Goal: Check status: Check status

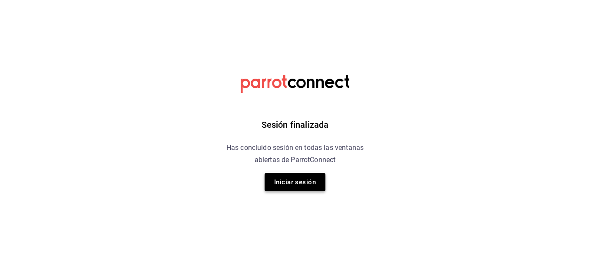
click at [290, 184] on button "Iniciar sesión" at bounding box center [294, 182] width 61 height 18
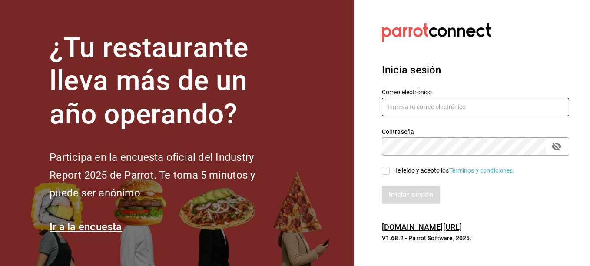
type input "[EMAIL_ADDRESS][DOMAIN_NAME]"
click at [384, 170] on input "He leído y acepto los Términos y condiciones." at bounding box center [386, 171] width 8 height 8
checkbox input "true"
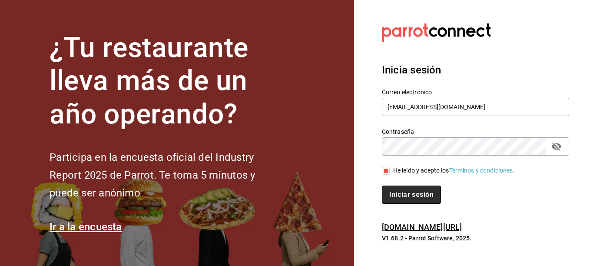
click at [402, 195] on button "Iniciar sesión" at bounding box center [411, 194] width 59 height 18
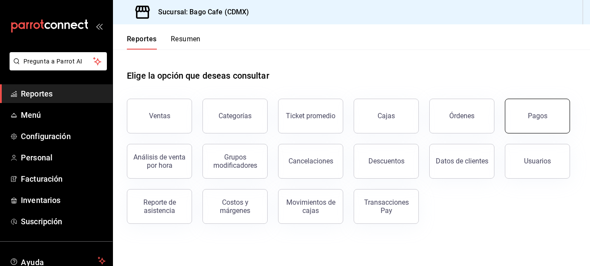
click at [522, 119] on button "Pagos" at bounding box center [537, 116] width 65 height 35
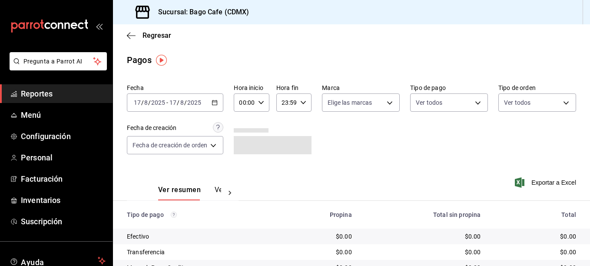
click at [214, 105] on \(Stroke\) "button" at bounding box center [214, 102] width 5 height 5
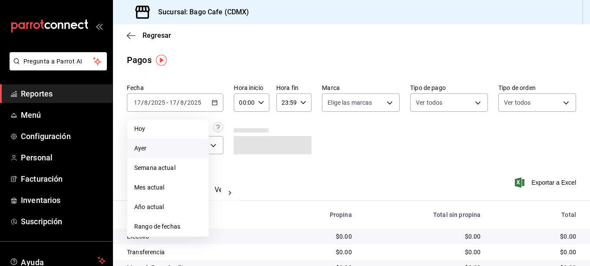
click at [159, 148] on span "Ayer" at bounding box center [167, 148] width 67 height 9
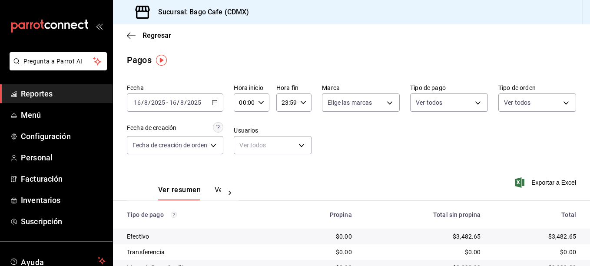
click at [430, 91] on div "Ver todos" at bounding box center [449, 101] width 78 height 22
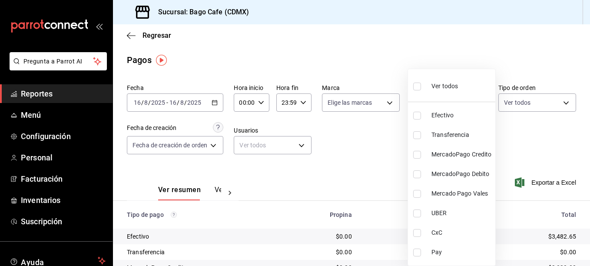
click at [430, 102] on body "Pregunta a Parrot AI Reportes Menú Configuración Personal Facturación Inventari…" at bounding box center [295, 133] width 590 height 266
click at [420, 230] on input "checkbox" at bounding box center [417, 233] width 8 height 8
checkbox input "true"
type input "8b9385fe-0b2d-4157-bea6-9550e5745ec0"
click at [288, 184] on div at bounding box center [295, 133] width 590 height 266
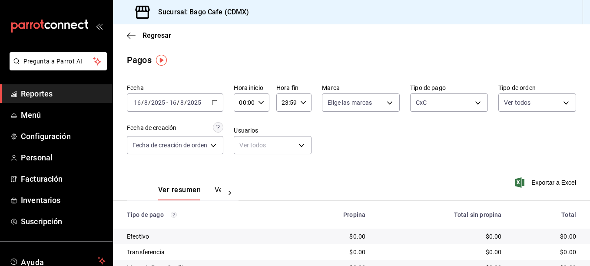
click at [217, 190] on button "Ver pagos" at bounding box center [231, 192] width 33 height 15
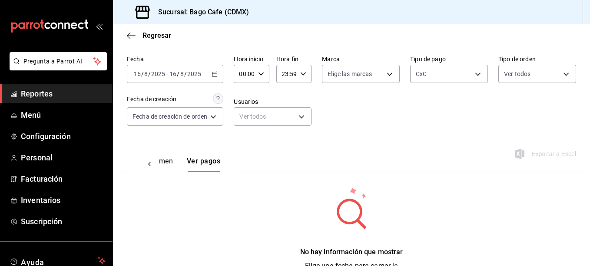
scroll to position [58, 0]
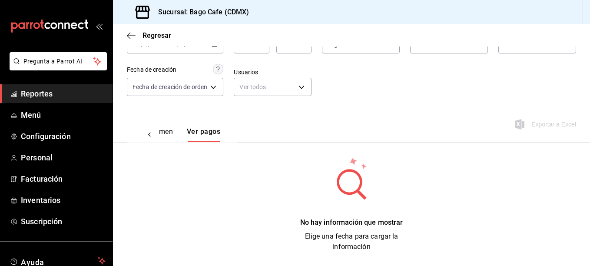
click at [167, 129] on button "Ver resumen" at bounding box center [152, 134] width 40 height 15
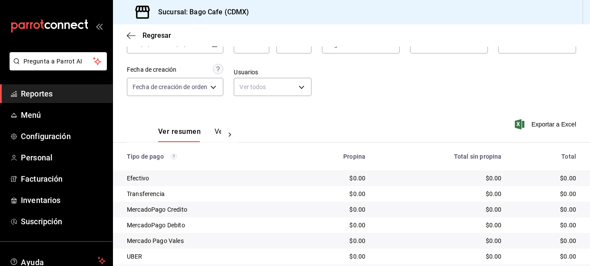
click at [218, 132] on button "Ver pagos" at bounding box center [231, 134] width 33 height 15
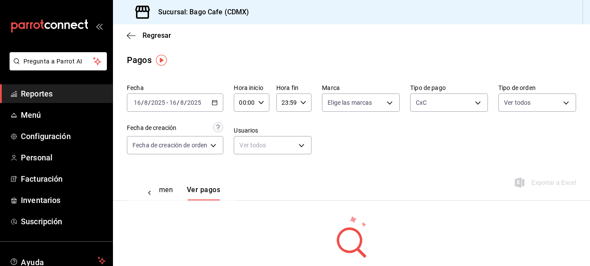
click at [220, 102] on div "2025-08-16 16 / 8 / 2025 - 2025-08-16 16 / 8 / 2025" at bounding box center [175, 102] width 96 height 18
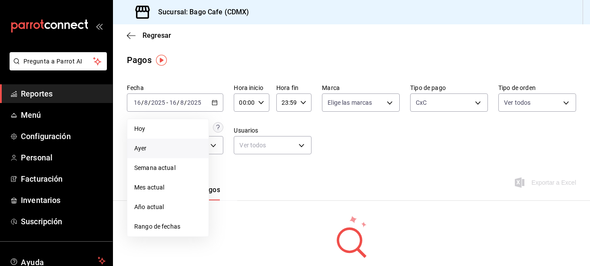
click at [154, 150] on span "Ayer" at bounding box center [167, 148] width 67 height 9
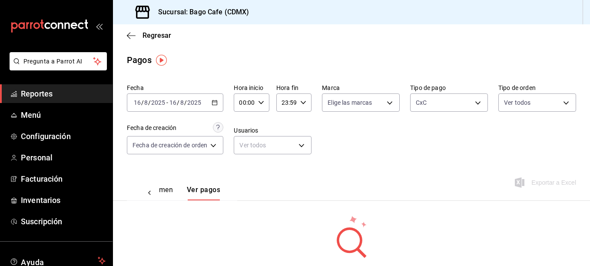
click at [45, 88] on span "Reportes" at bounding box center [63, 94] width 85 height 12
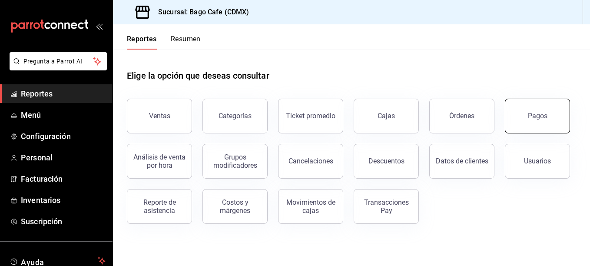
click at [521, 111] on button "Pagos" at bounding box center [537, 116] width 65 height 35
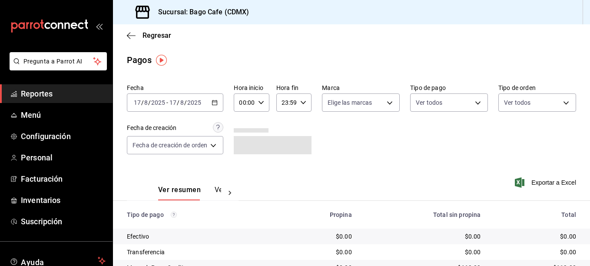
click at [213, 106] on div "2025-08-17 17 / 8 / 2025 - 2025-08-17 17 / 8 / 2025" at bounding box center [175, 102] width 96 height 18
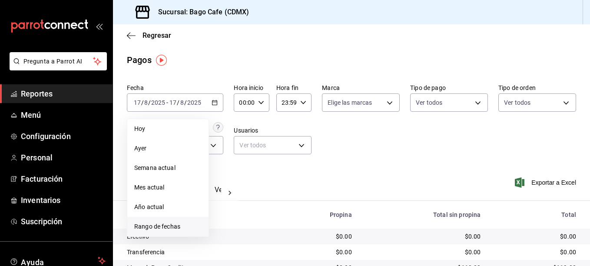
click at [154, 228] on span "Rango de fechas" at bounding box center [167, 226] width 67 height 9
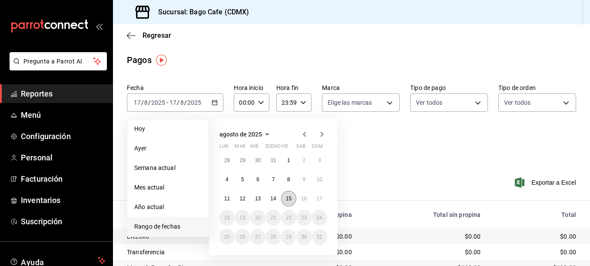
click at [284, 202] on button "15" at bounding box center [288, 199] width 15 height 16
click at [291, 199] on abbr "15" at bounding box center [289, 198] width 6 height 6
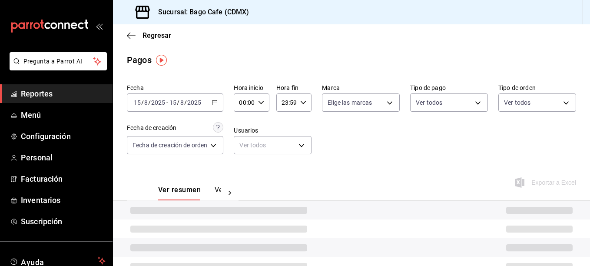
click at [291, 199] on div "Ver resumen Ver pagos Exportar a Excel" at bounding box center [351, 188] width 477 height 46
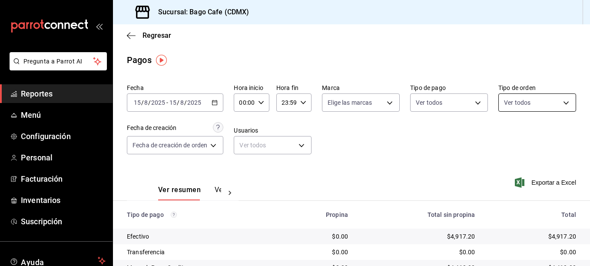
click at [518, 102] on body "Pregunta a Parrot AI Reportes Menú Configuración Personal Facturación Inventari…" at bounding box center [295, 133] width 590 height 266
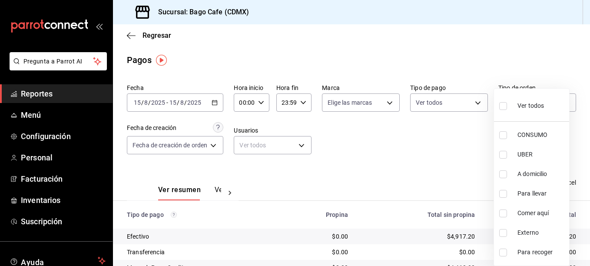
drag, startPoint x: 452, startPoint y: 139, endPoint x: 453, endPoint y: 134, distance: 4.9
click at [453, 136] on div at bounding box center [295, 133] width 590 height 266
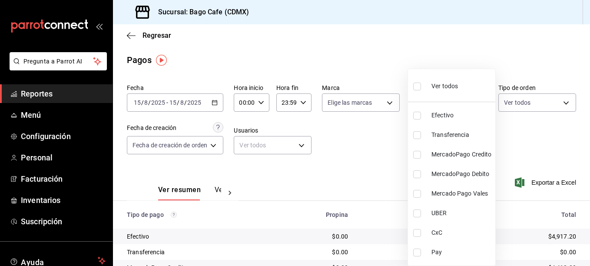
click at [440, 101] on body "Pregunta a Parrot AI Reportes Menú Configuración Personal Facturación Inventari…" at bounding box center [295, 133] width 590 height 266
click at [418, 233] on input "checkbox" at bounding box center [417, 233] width 8 height 8
checkbox input "true"
type input "8b9385fe-0b2d-4157-bea6-9550e5745ec0"
click at [371, 165] on div at bounding box center [295, 133] width 590 height 266
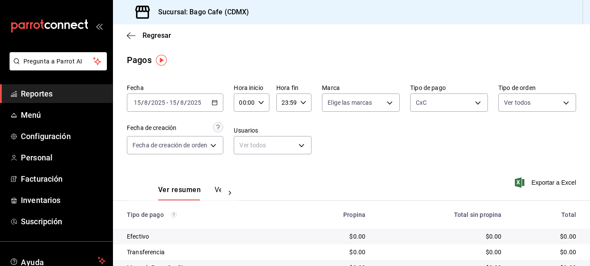
click at [215, 188] on button "Ver pagos" at bounding box center [231, 192] width 33 height 15
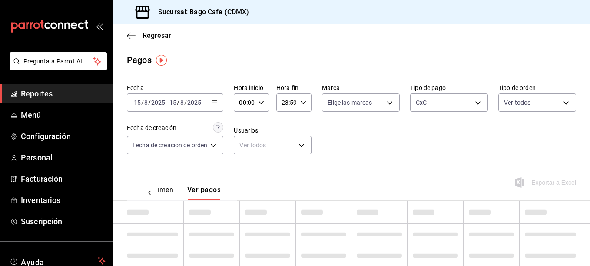
scroll to position [0, 26]
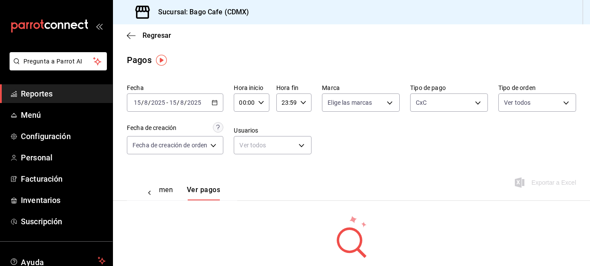
click at [169, 190] on button "Ver resumen" at bounding box center [152, 192] width 40 height 15
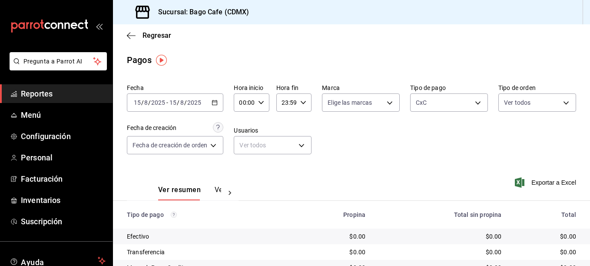
click at [218, 104] on icon "button" at bounding box center [215, 102] width 6 height 6
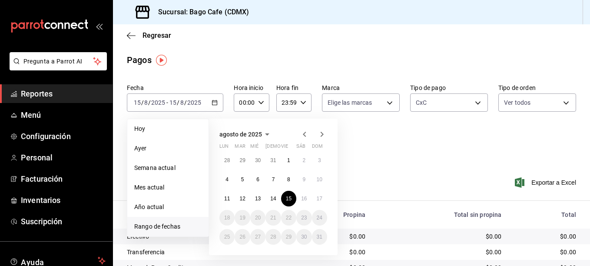
click at [58, 90] on span "Reportes" at bounding box center [63, 94] width 85 height 12
